Goal: Register for event/course

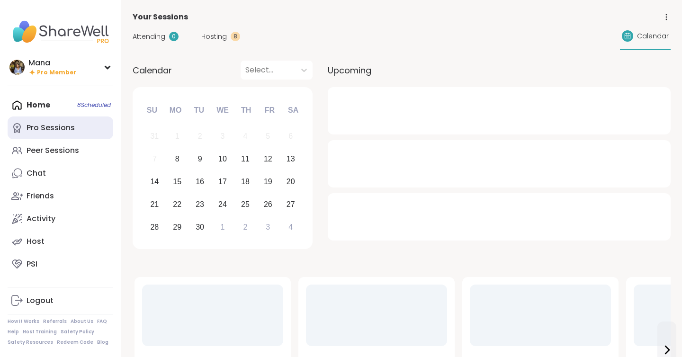
click at [62, 125] on div "Pro Sessions" at bounding box center [51, 128] width 48 height 10
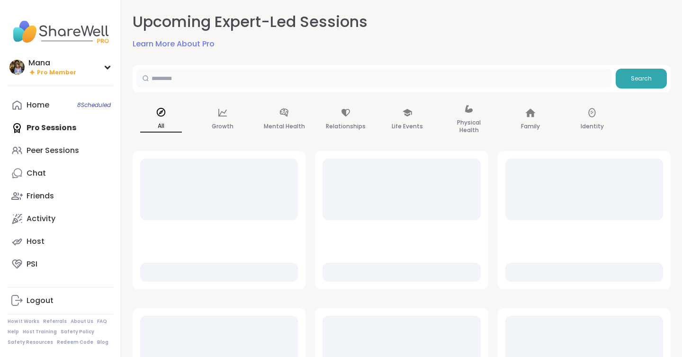
click at [239, 76] on input "text" at bounding box center [373, 78] width 475 height 19
type input "*****"
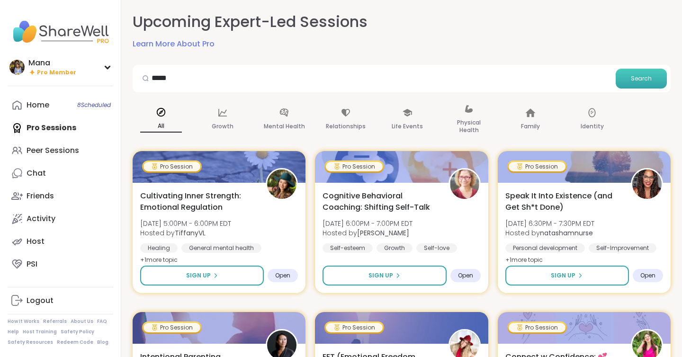
click at [633, 74] on button "Search" at bounding box center [641, 79] width 51 height 20
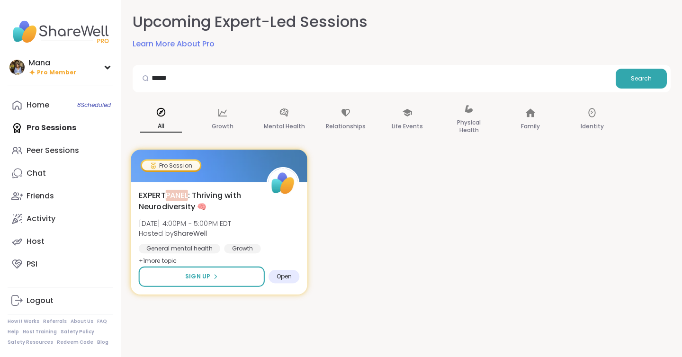
click at [227, 230] on span "Hosted by ShareWell" at bounding box center [185, 232] width 93 height 9
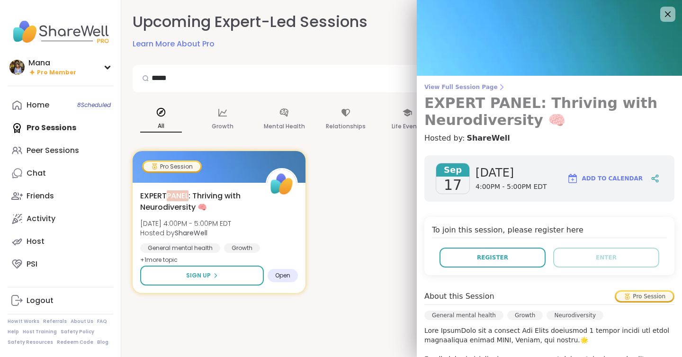
click at [479, 88] on span "View Full Session Page" at bounding box center [549, 87] width 250 height 8
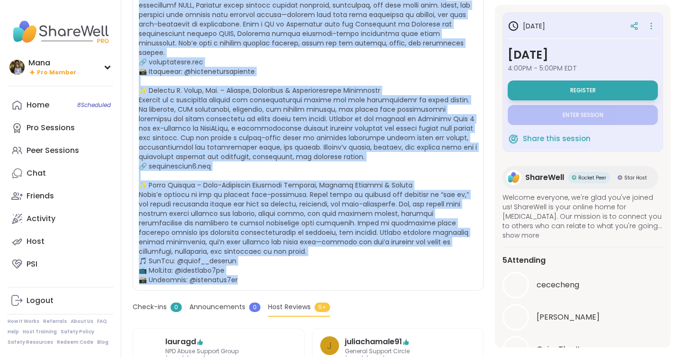
scroll to position [433, 0]
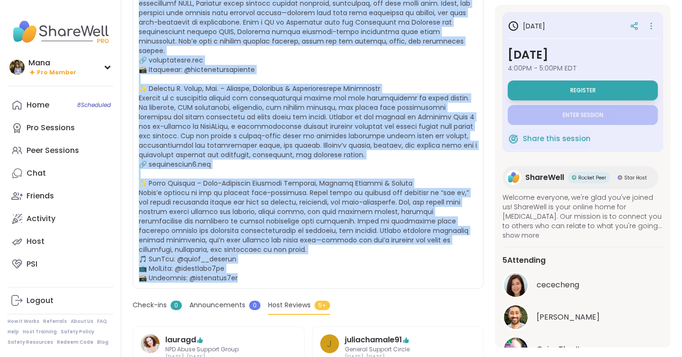
drag, startPoint x: 135, startPoint y: 160, endPoint x: 300, endPoint y: 261, distance: 194.1
click at [300, 261] on div "General mental health | Growth | Neurodiversity EXPERT PANEL: Thriving with Neu…" at bounding box center [308, 148] width 351 height 892
copy div "LOREMI DOLOR: Sitametc adip Elitseddoeiusm 🧠 Tempor in UtlabOree Dol Magnaali e…"
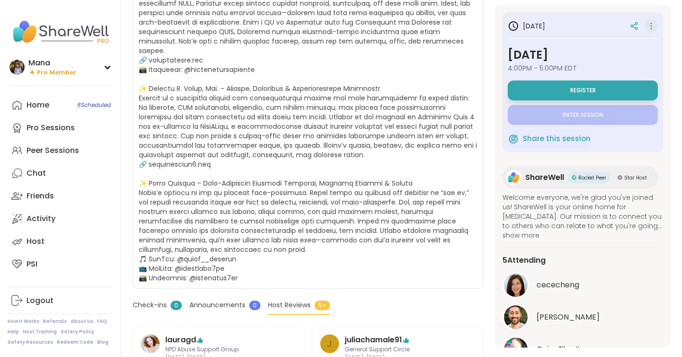
click at [648, 27] on icon at bounding box center [650, 25] width 9 height 13
click at [635, 20] on div at bounding box center [634, 26] width 17 height 17
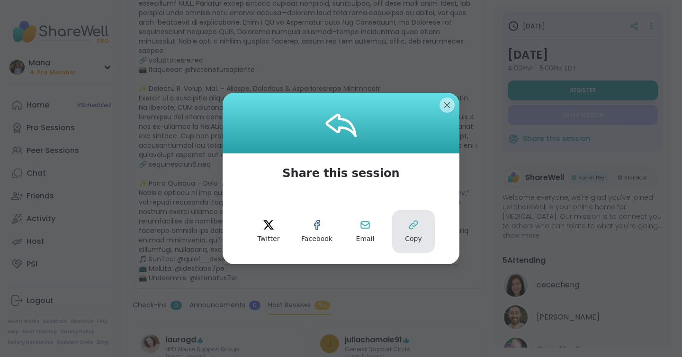
click at [418, 227] on icon at bounding box center [413, 224] width 11 height 11
click at [417, 221] on icon at bounding box center [413, 225] width 8 height 8
